Goal: Find specific page/section: Find specific page/section

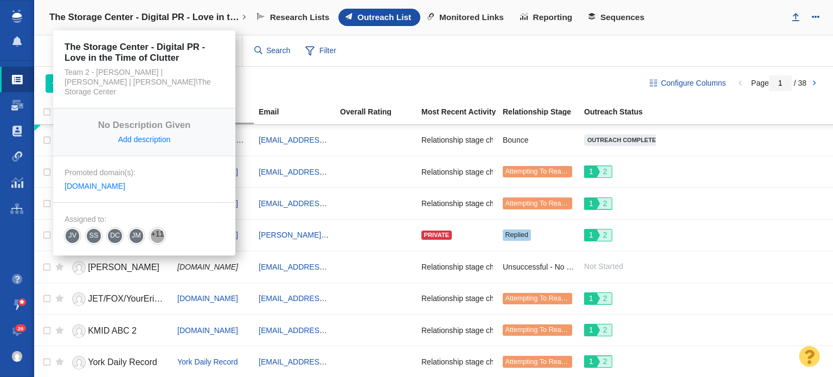
click at [158, 21] on h4 "The Storage Center - Digital PR - Love in the Time of Clutter" at bounding box center [144, 17] width 190 height 11
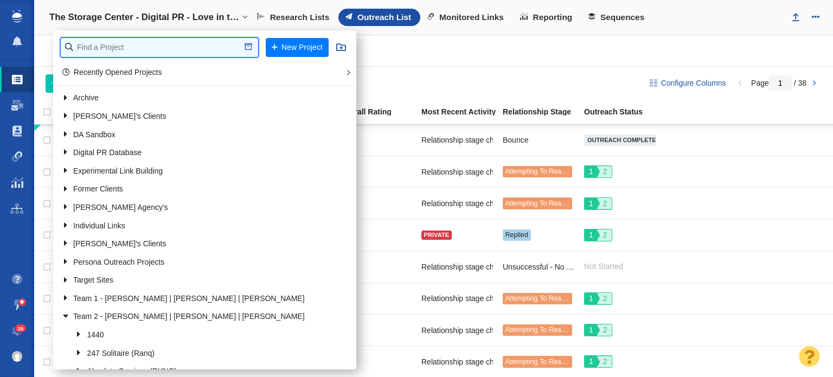
click at [152, 41] on input "text" at bounding box center [159, 47] width 197 height 19
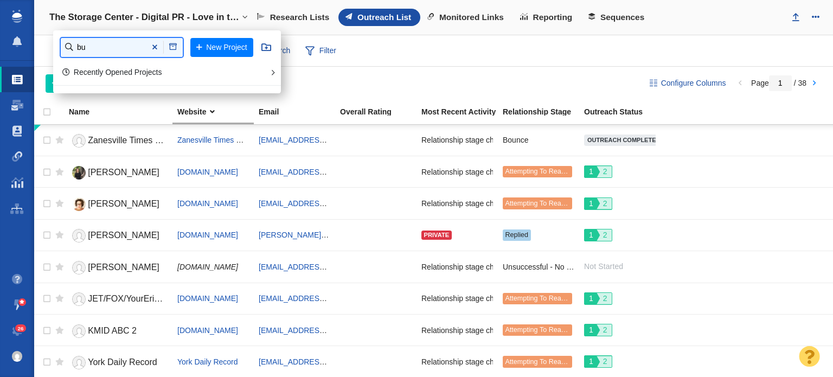
type input "b"
type input "retro"
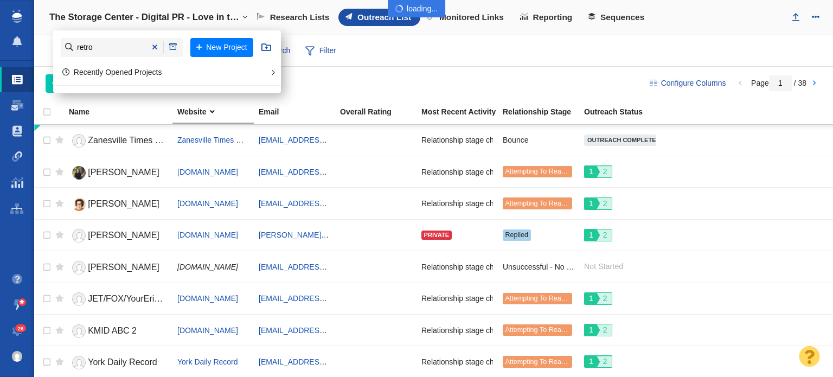
click at [145, 22] on div at bounding box center [416, 188] width 833 height 377
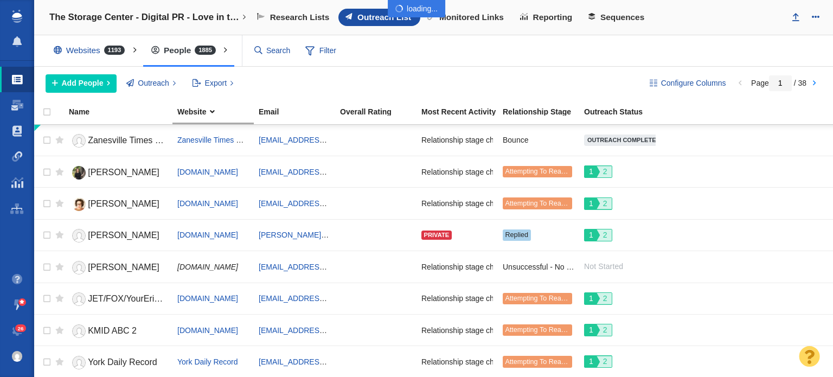
click at [145, 21] on div at bounding box center [416, 188] width 833 height 377
click at [241, 20] on div at bounding box center [416, 188] width 833 height 377
click at [113, 15] on div at bounding box center [416, 188] width 833 height 377
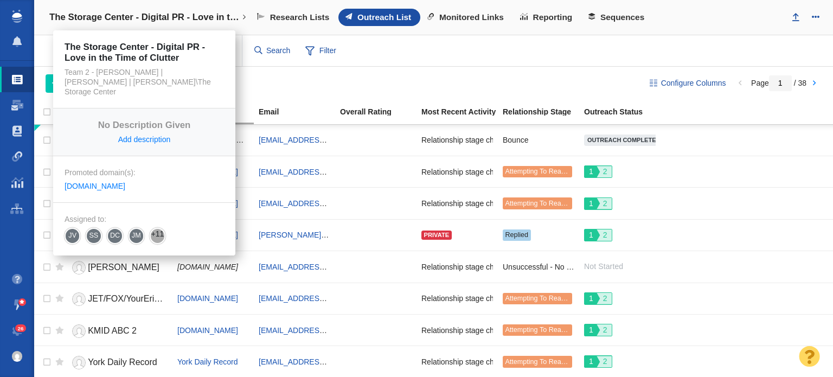
click at [156, 17] on h4 "The Storage Center - Digital PR - Love in the Time of Clutter" at bounding box center [144, 17] width 190 height 11
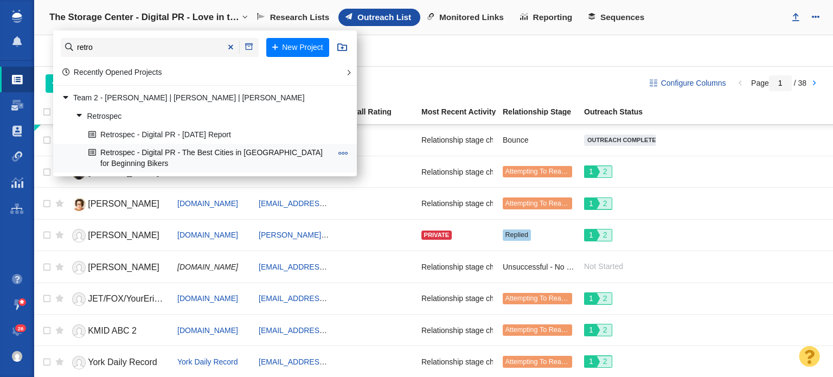
click at [170, 151] on link "Retrospec - Digital PR - The Best Cities in [GEOGRAPHIC_DATA] for Beginning Bik…" at bounding box center [210, 157] width 249 height 27
